Goal: Information Seeking & Learning: Learn about a topic

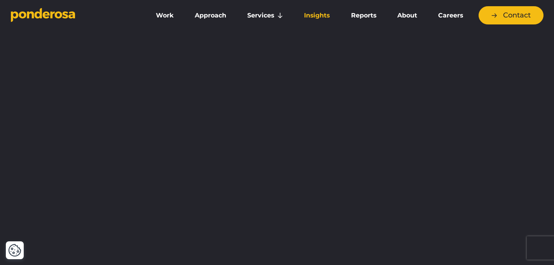
click at [305, 12] on link "Insights" at bounding box center [317, 15] width 44 height 16
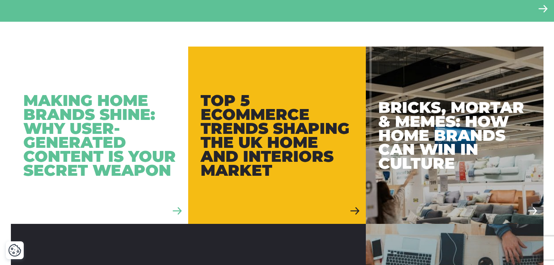
scroll to position [490, 0]
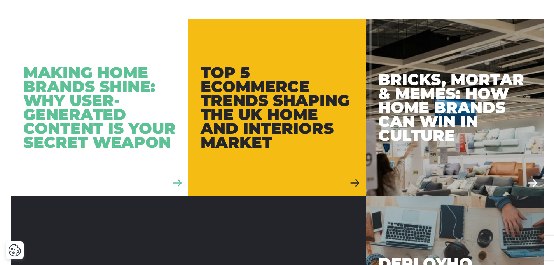
click at [120, 138] on div "Making Home Brands Shine: Why User-Generated Content is Your Secret Weapon" at bounding box center [99, 108] width 153 height 84
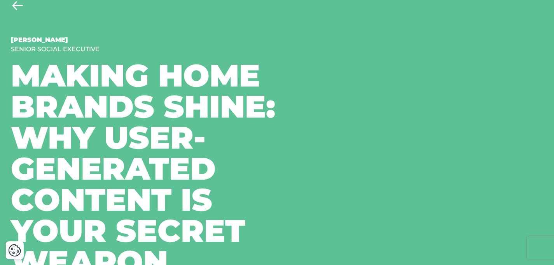
scroll to position [129, 0]
